Goal: Check status: Check status

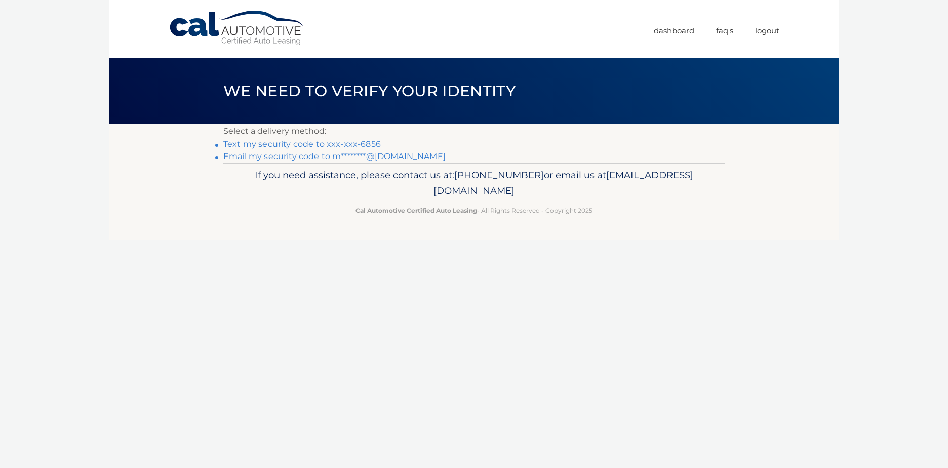
click at [374, 141] on link "Text my security code to xxx-xxx-6856" at bounding box center [302, 144] width 158 height 10
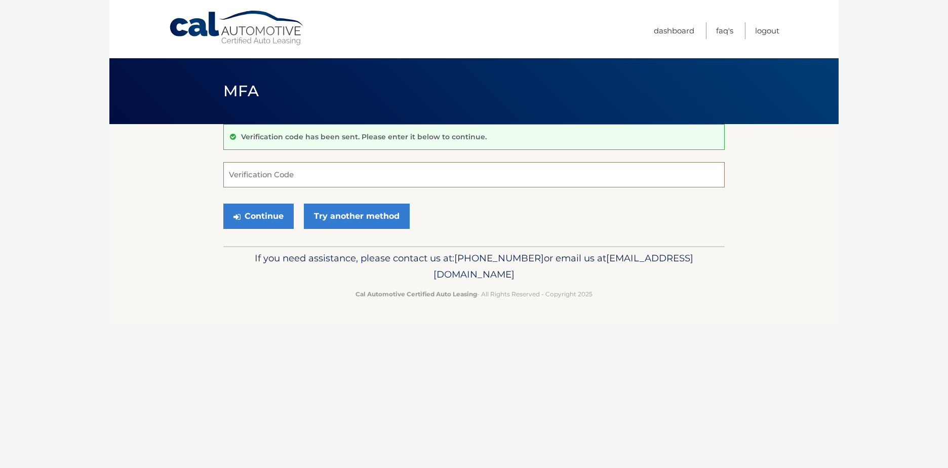
click at [366, 173] on input "Verification Code" at bounding box center [474, 174] width 502 height 25
click at [367, 174] on input "Verification Code" at bounding box center [474, 174] width 502 height 25
type input "565443"
click at [223, 204] on button "Continue" at bounding box center [258, 216] width 70 height 25
click at [272, 207] on button "Continue" at bounding box center [258, 216] width 70 height 25
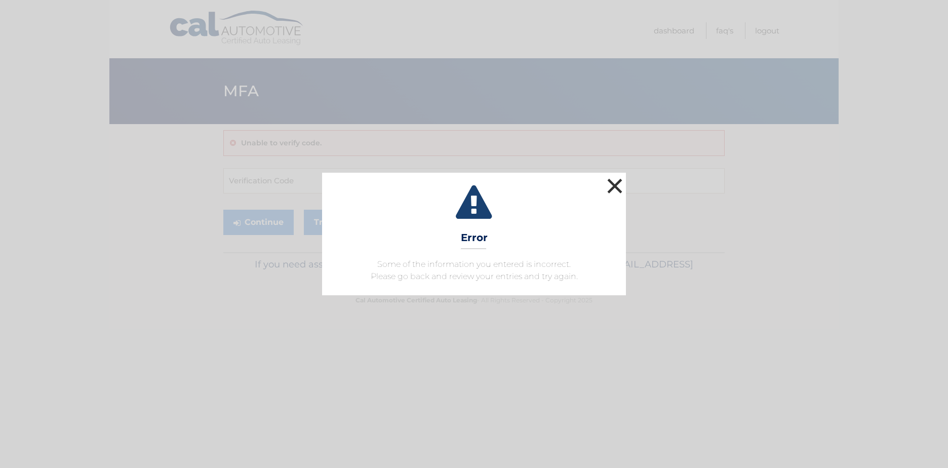
click at [613, 182] on button "×" at bounding box center [615, 186] width 20 height 20
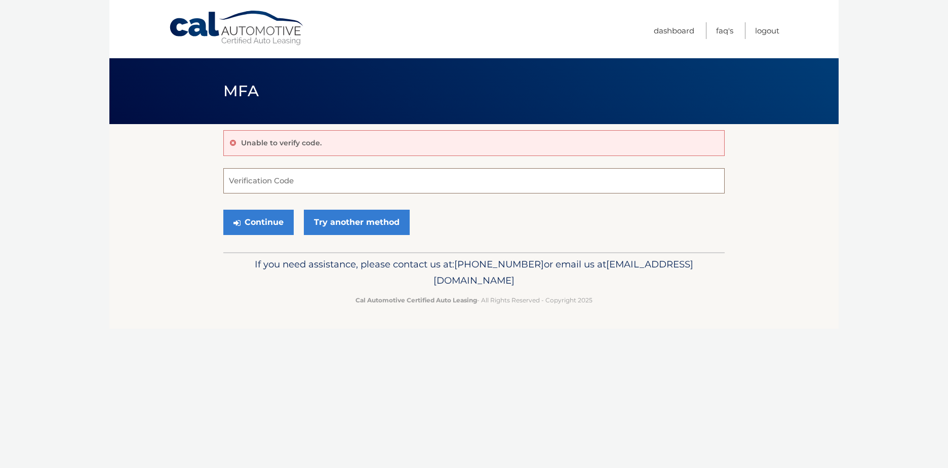
click at [276, 186] on input "Verification Code" at bounding box center [474, 180] width 502 height 25
type input "565443"
click at [257, 223] on button "Continue" at bounding box center [258, 222] width 70 height 25
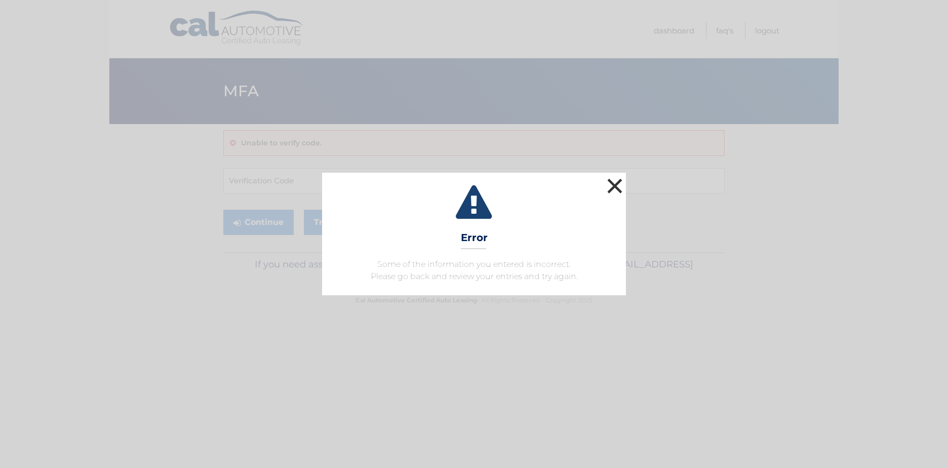
click at [615, 190] on button "×" at bounding box center [615, 186] width 20 height 20
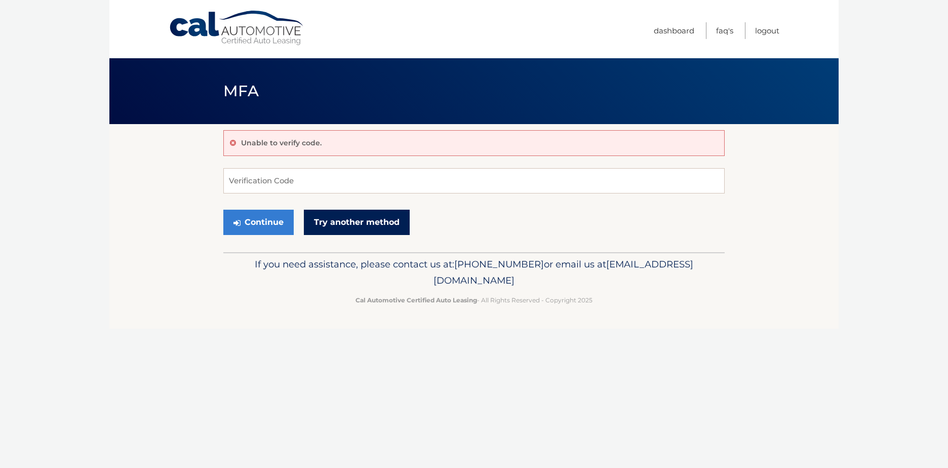
click at [379, 226] on link "Try another method" at bounding box center [357, 222] width 106 height 25
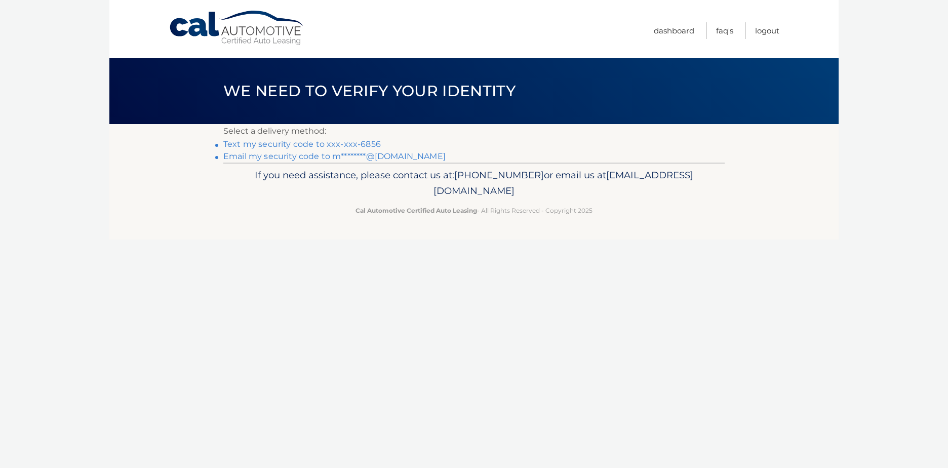
click at [344, 145] on link "Text my security code to xxx-xxx-6856" at bounding box center [302, 144] width 158 height 10
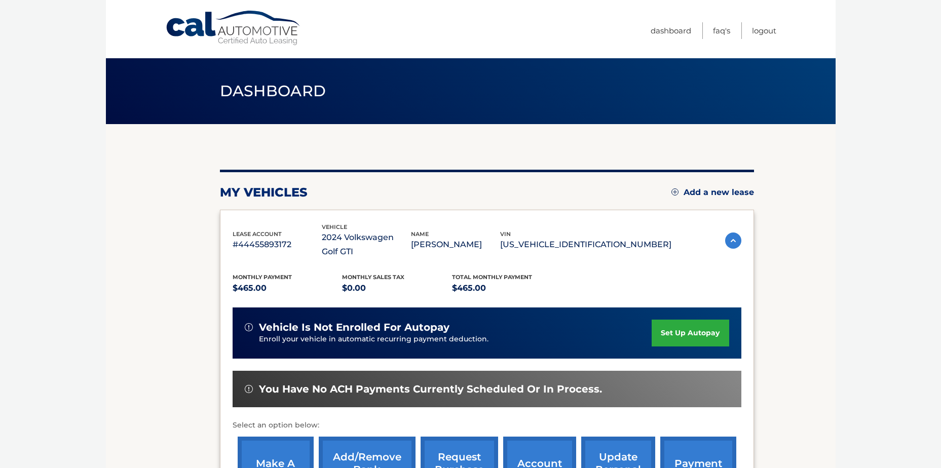
drag, startPoint x: 939, startPoint y: 61, endPoint x: 949, endPoint y: 133, distance: 72.6
click at [941, 133] on html "Cal Automotive Menu Dashboard FAQ's Logout" at bounding box center [470, 234] width 941 height 468
drag, startPoint x: 949, startPoint y: 133, endPoint x: 832, endPoint y: 273, distance: 181.9
click at [832, 273] on section "my vehicles Add a new lease lease account #44455893172 vehicle 2024 Volkswagen …" at bounding box center [471, 337] width 730 height 427
click at [939, 63] on body "Cal Automotive Menu Dashboard FAQ's Logout" at bounding box center [470, 234] width 941 height 468
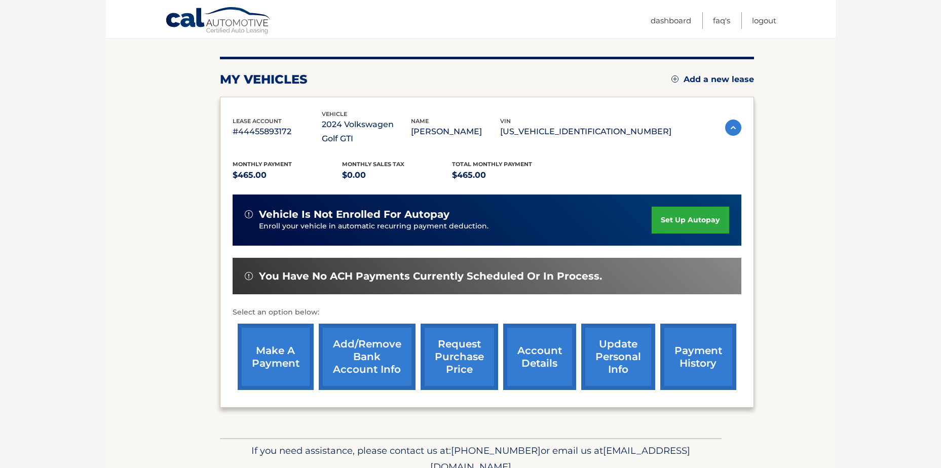
scroll to position [146, 0]
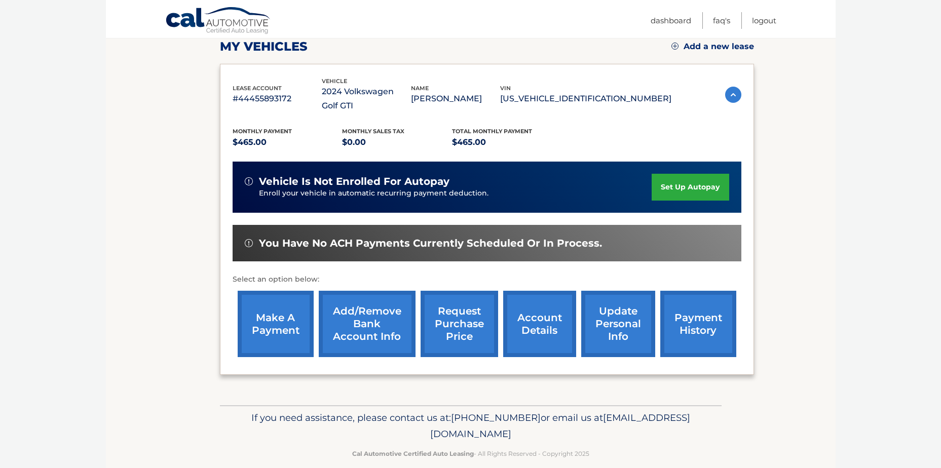
click at [536, 316] on link "account details" at bounding box center [539, 324] width 73 height 66
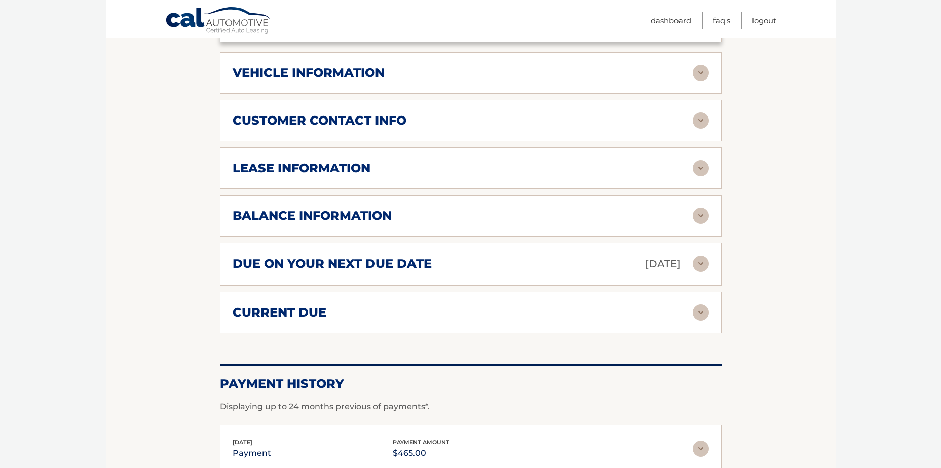
scroll to position [486, 0]
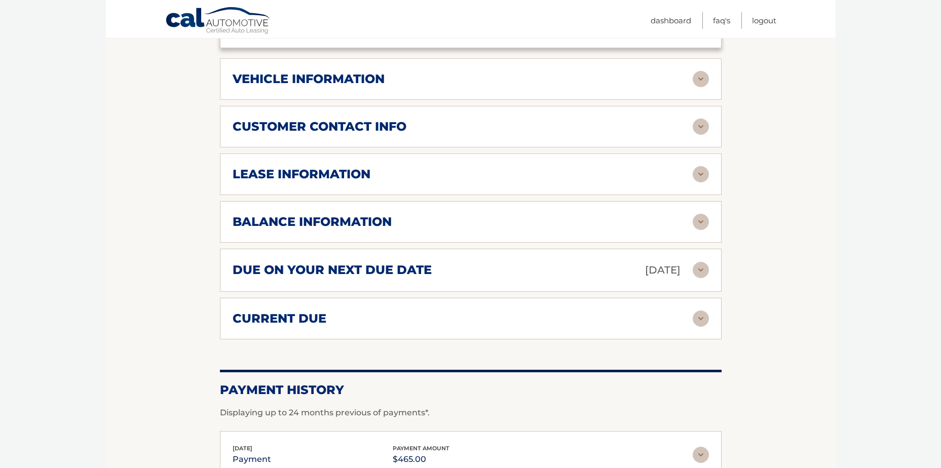
click at [699, 171] on img at bounding box center [701, 174] width 16 height 16
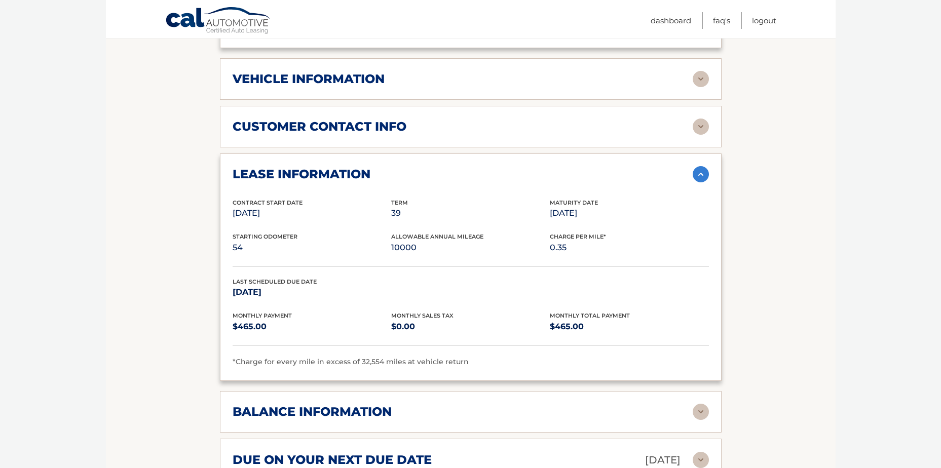
click at [700, 172] on img at bounding box center [701, 174] width 16 height 16
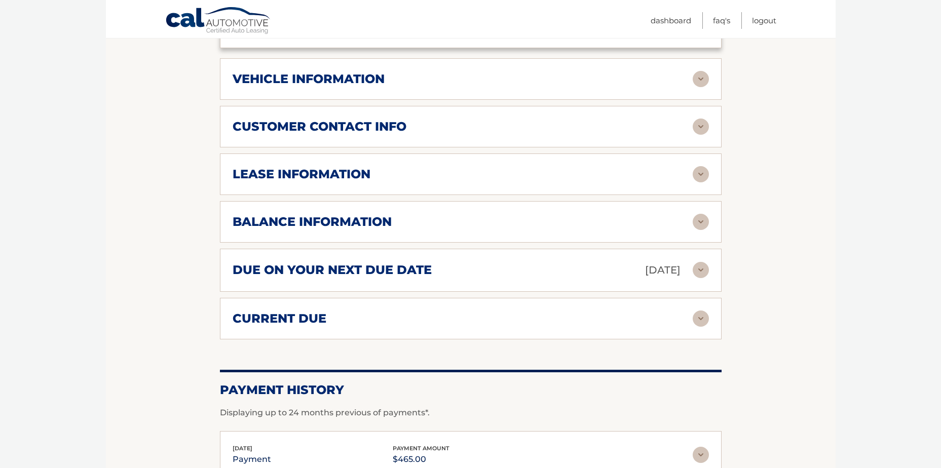
click at [698, 223] on img at bounding box center [701, 222] width 16 height 16
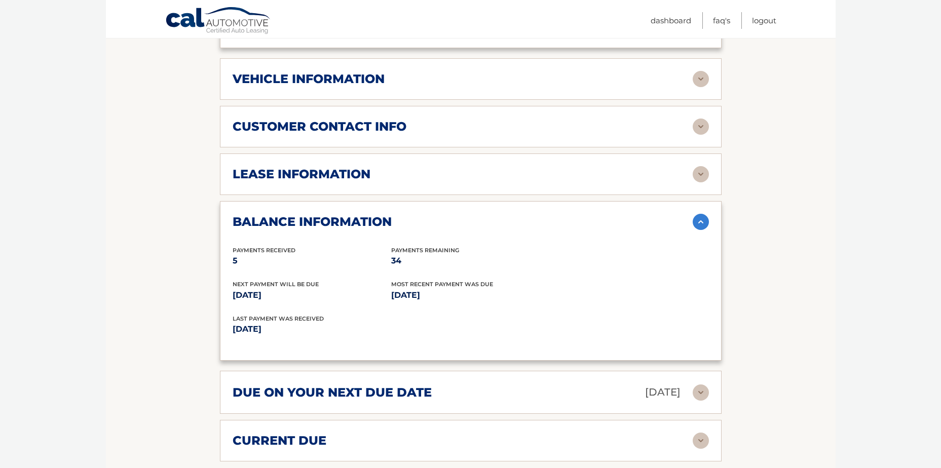
drag, startPoint x: 405, startPoint y: 259, endPoint x: 379, endPoint y: 263, distance: 26.2
click at [379, 263] on div "Payments Received 5 Payments Remaining 34" at bounding box center [471, 263] width 476 height 34
drag, startPoint x: 379, startPoint y: 263, endPoint x: 465, endPoint y: 280, distance: 87.1
click at [465, 280] on div "Most Recent Payment Was Due [DATE]" at bounding box center [470, 291] width 159 height 23
click at [699, 221] on img at bounding box center [701, 222] width 16 height 16
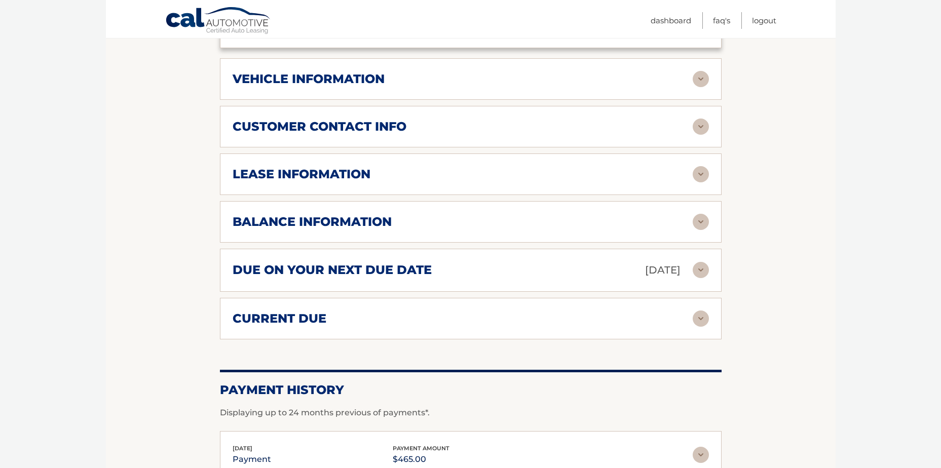
scroll to position [0, 0]
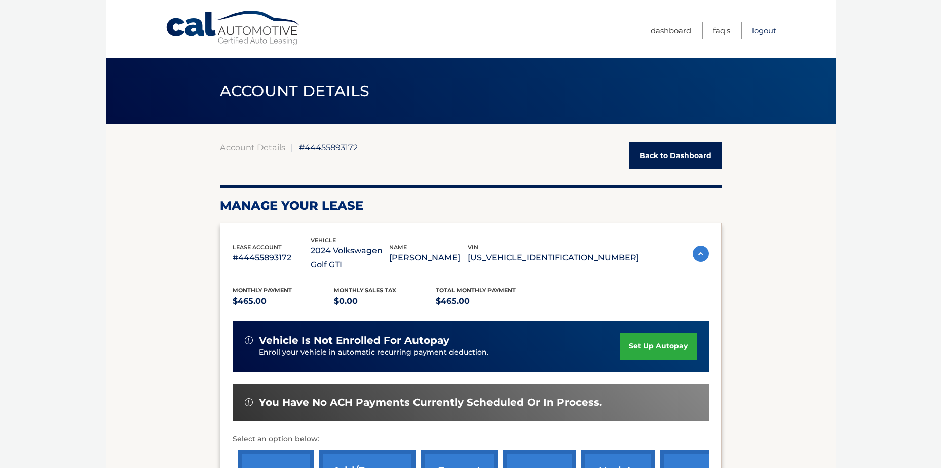
click at [756, 29] on link "Logout" at bounding box center [764, 30] width 24 height 17
